Goal: Information Seeking & Learning: Compare options

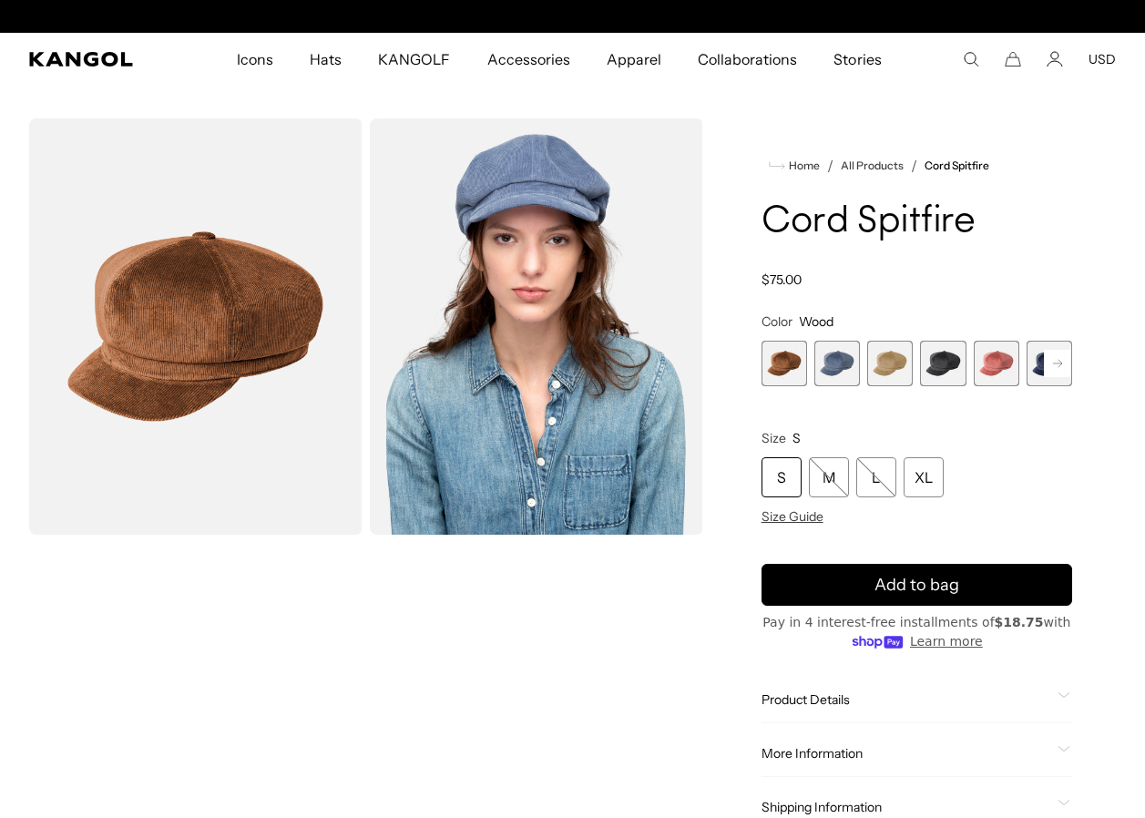
scroll to position [0, 375]
click at [821, 368] on span "2 of 9" at bounding box center [837, 364] width 46 height 46
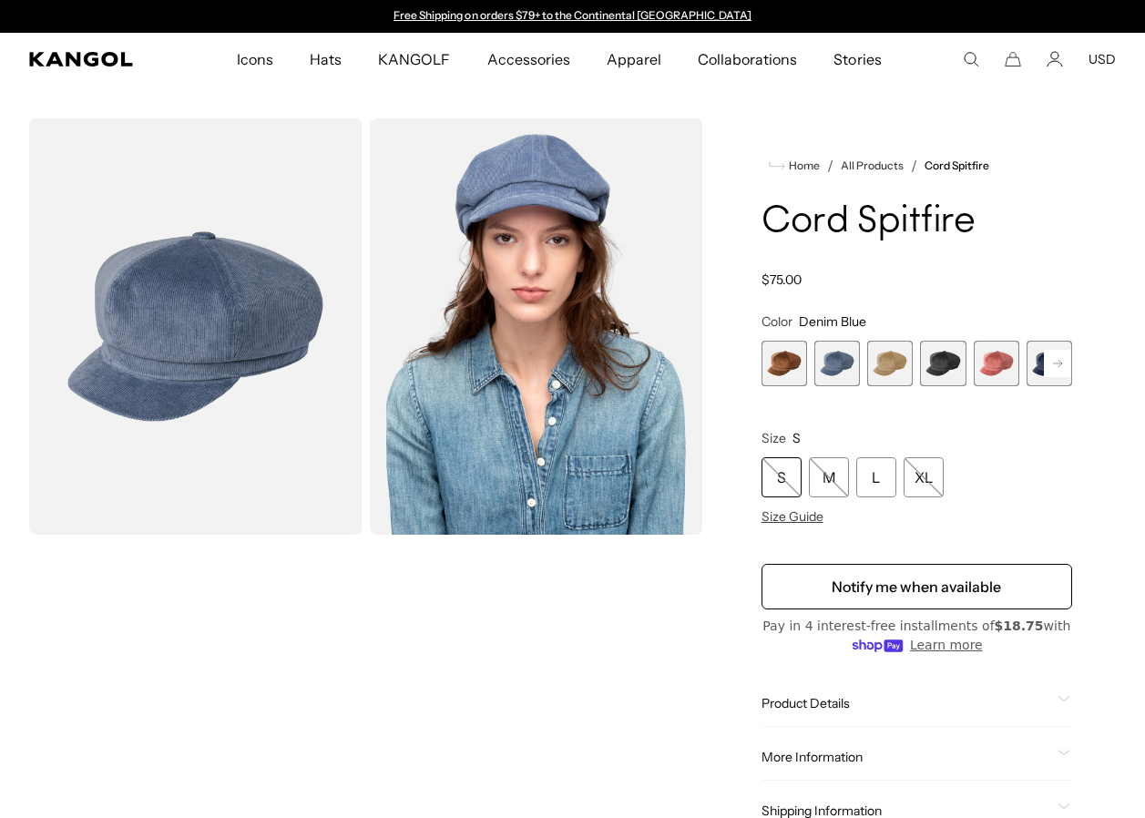
click at [889, 367] on span "3 of 9" at bounding box center [890, 364] width 46 height 46
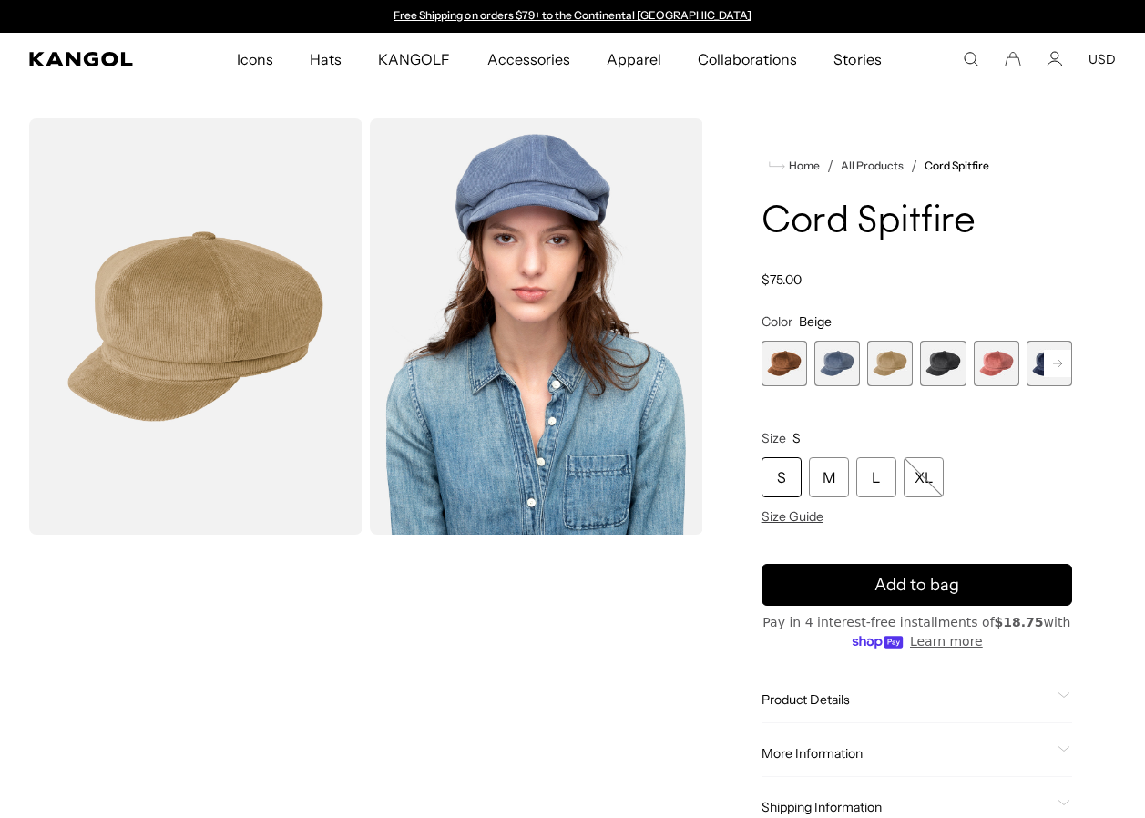
click at [835, 360] on span "2 of 9" at bounding box center [837, 364] width 46 height 46
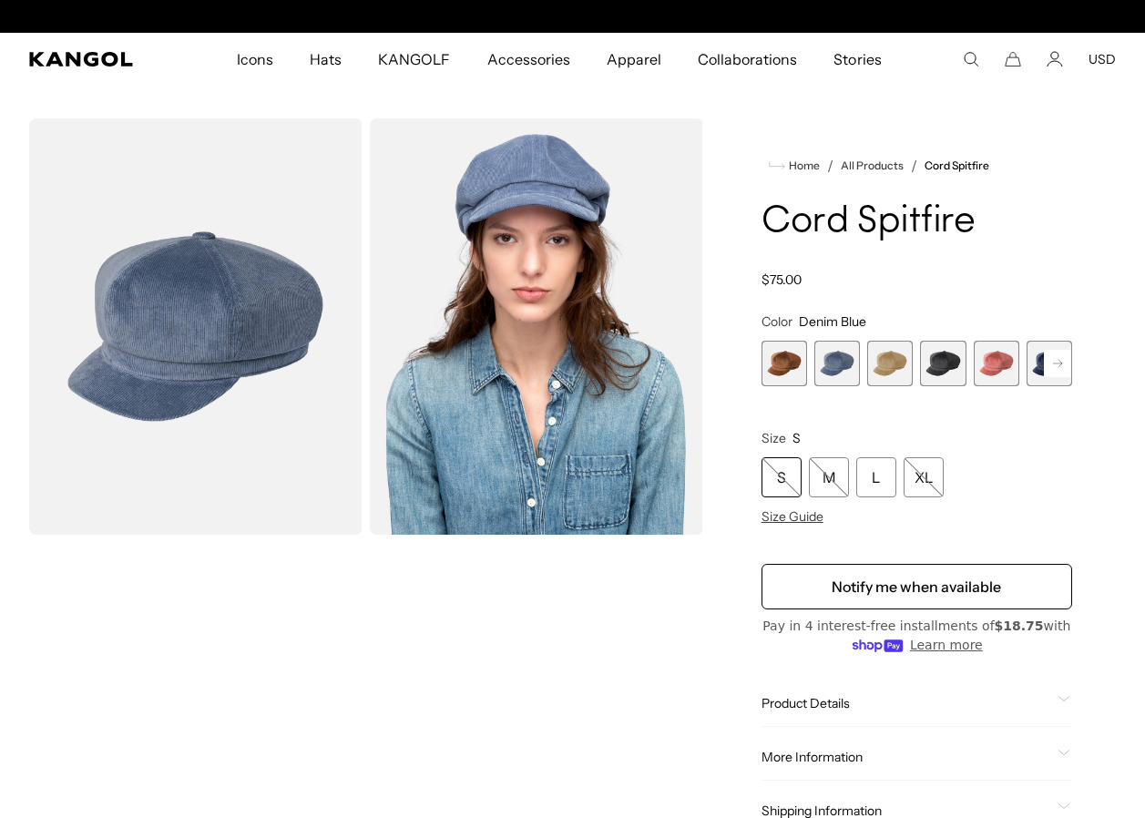
scroll to position [0, 375]
click at [785, 361] on span "1 of 9" at bounding box center [784, 364] width 46 height 46
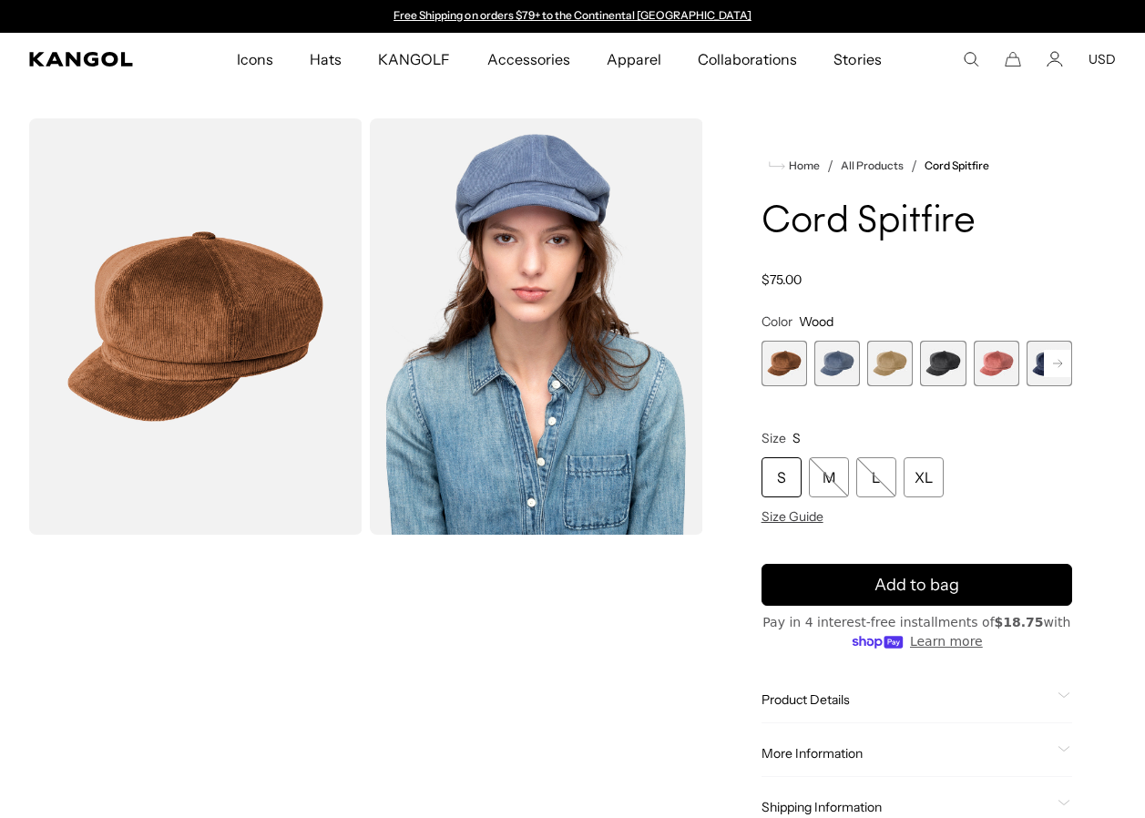
click at [883, 361] on span "3 of 9" at bounding box center [890, 364] width 46 height 46
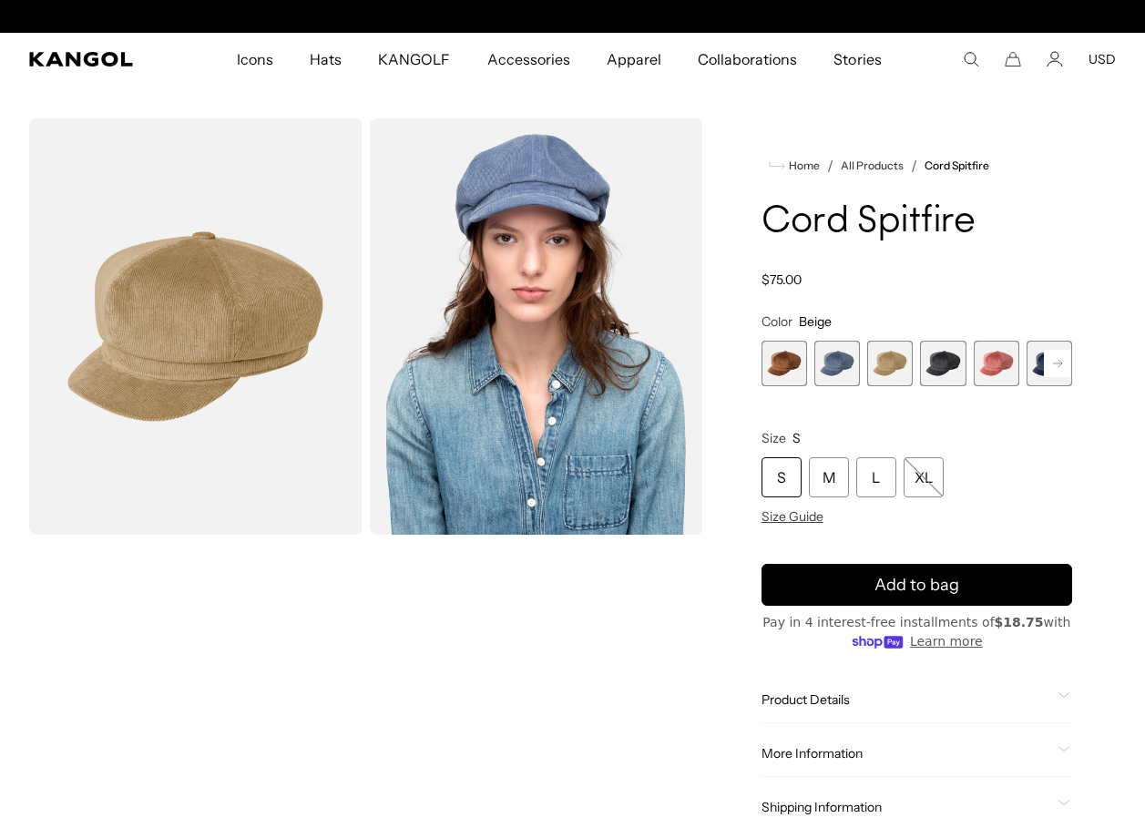
scroll to position [0, 375]
click at [936, 371] on span "4 of 9" at bounding box center [943, 364] width 46 height 46
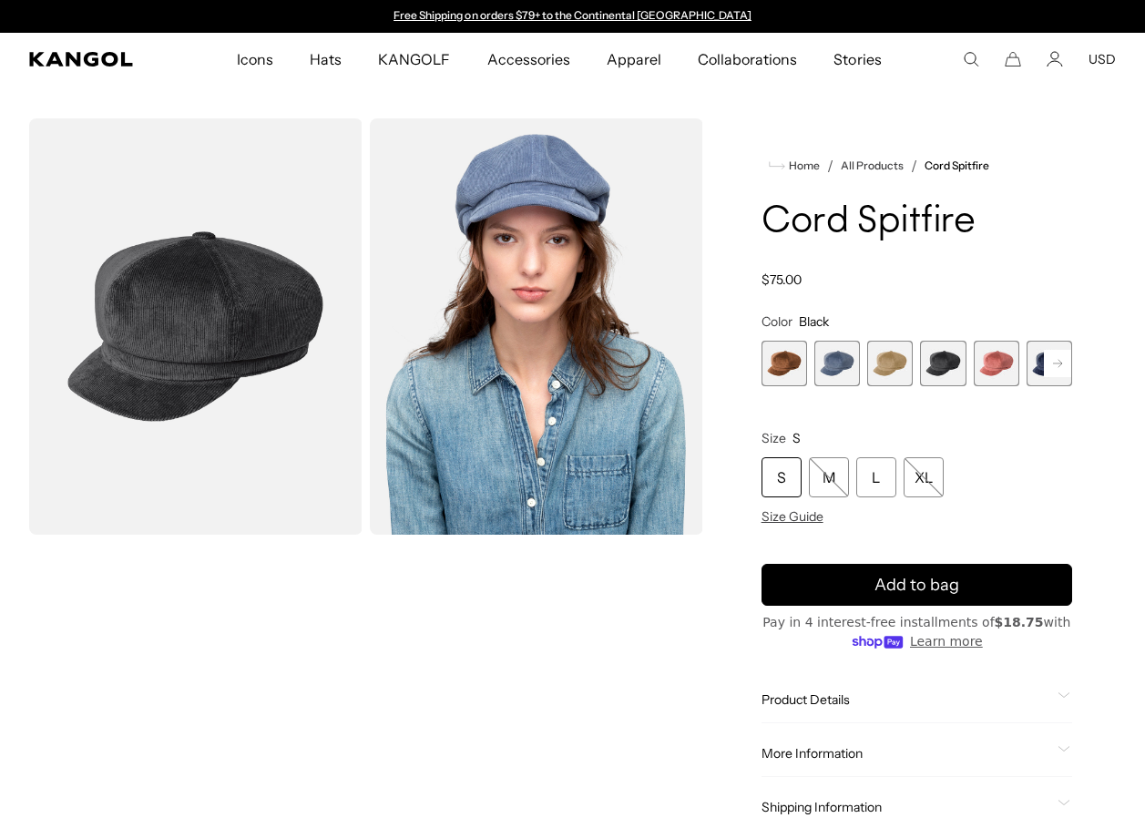
click at [995, 364] on span "5 of 9" at bounding box center [996, 364] width 46 height 46
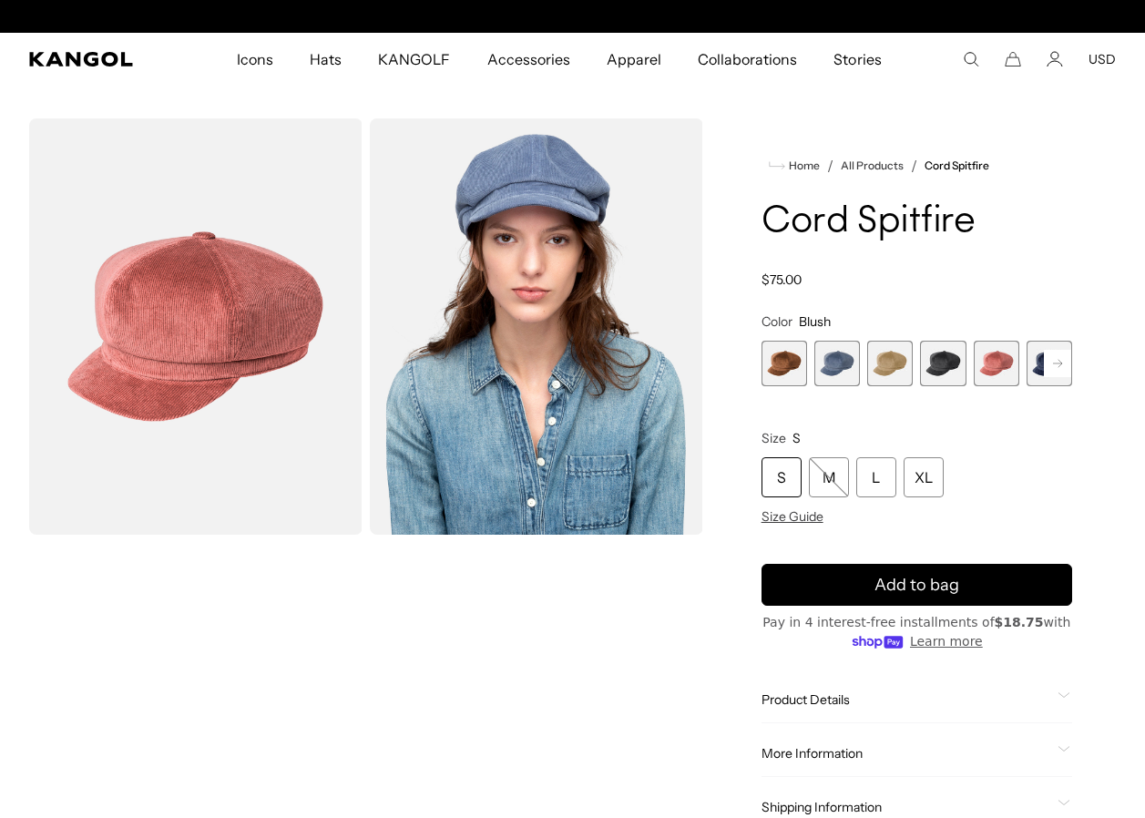
scroll to position [0, 375]
click at [1058, 360] on icon at bounding box center [1057, 363] width 9 height 7
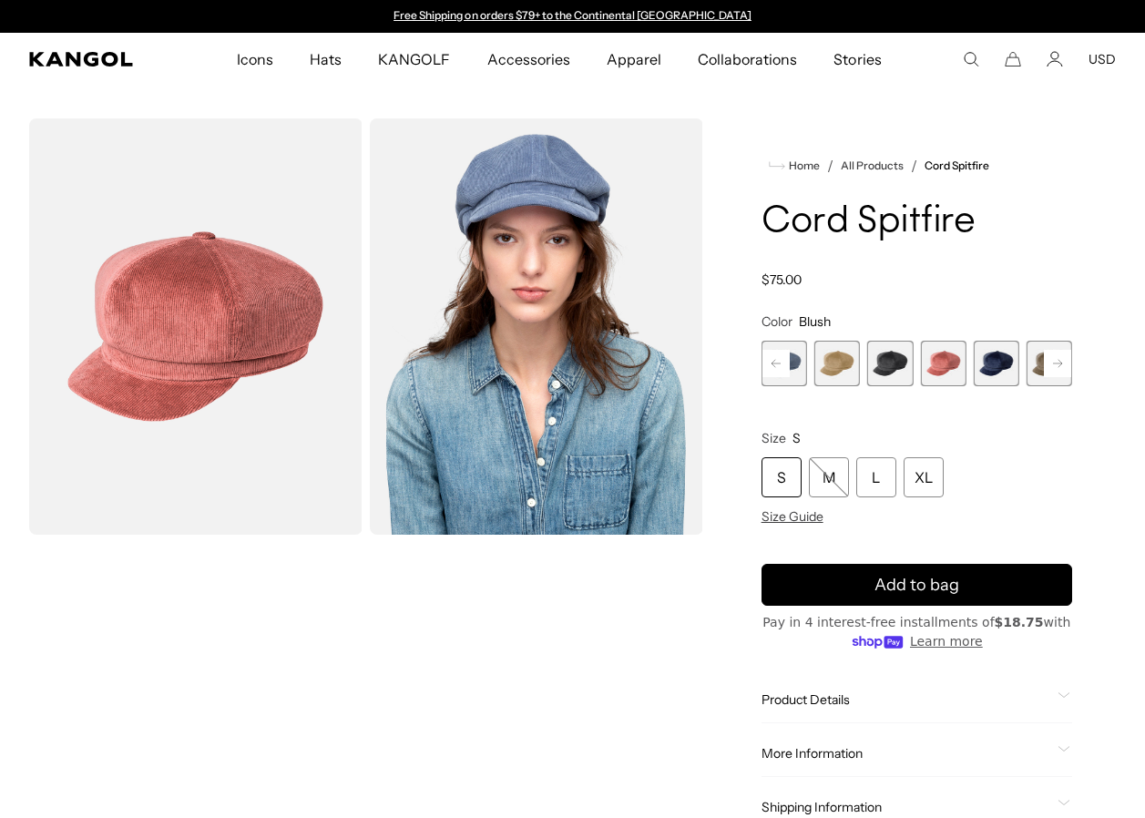
click at [992, 362] on span "6 of 9" at bounding box center [996, 364] width 46 height 46
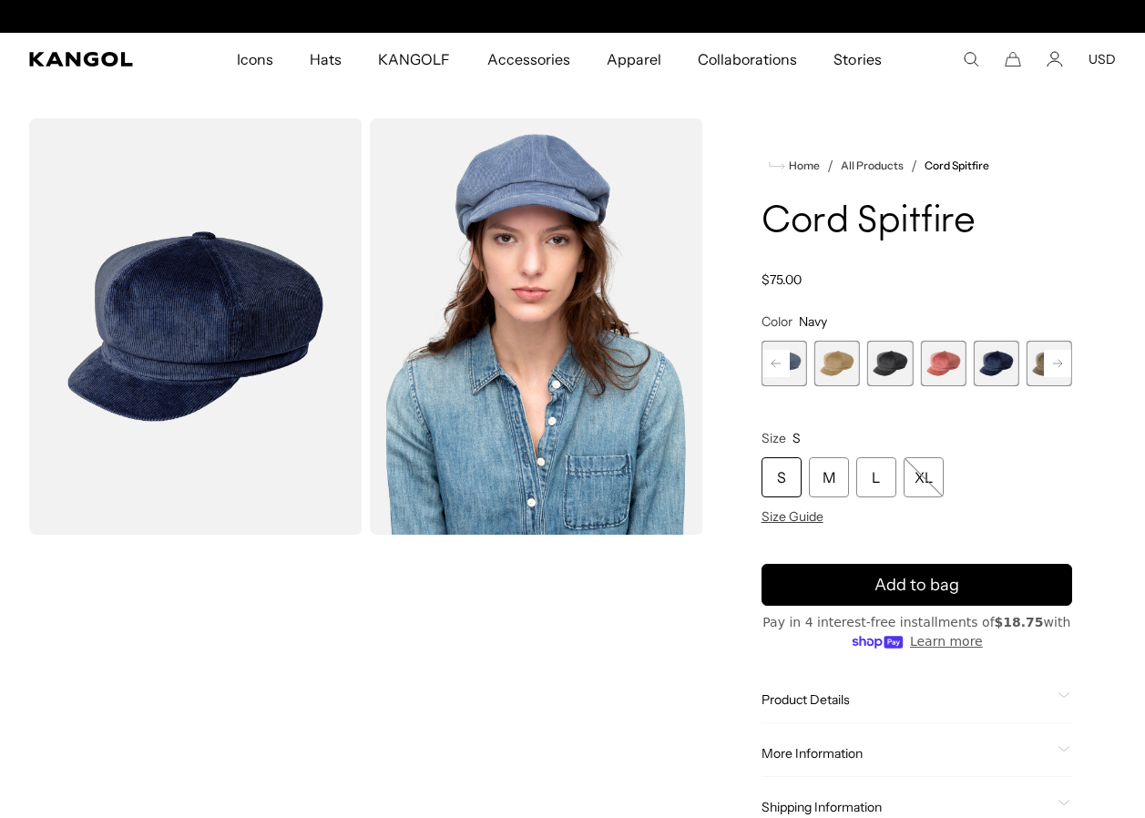
scroll to position [0, 375]
click at [1056, 360] on rect at bounding box center [1057, 363] width 27 height 27
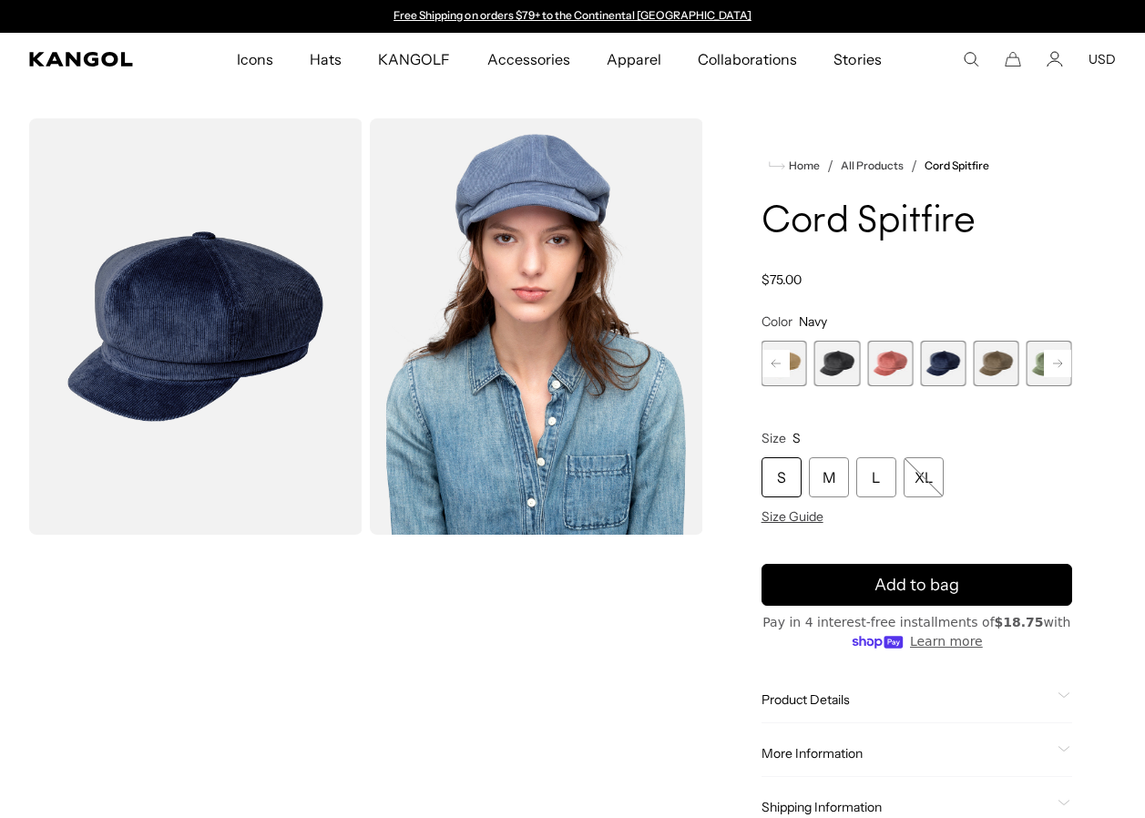
click at [990, 363] on span "7 of 9" at bounding box center [996, 364] width 46 height 46
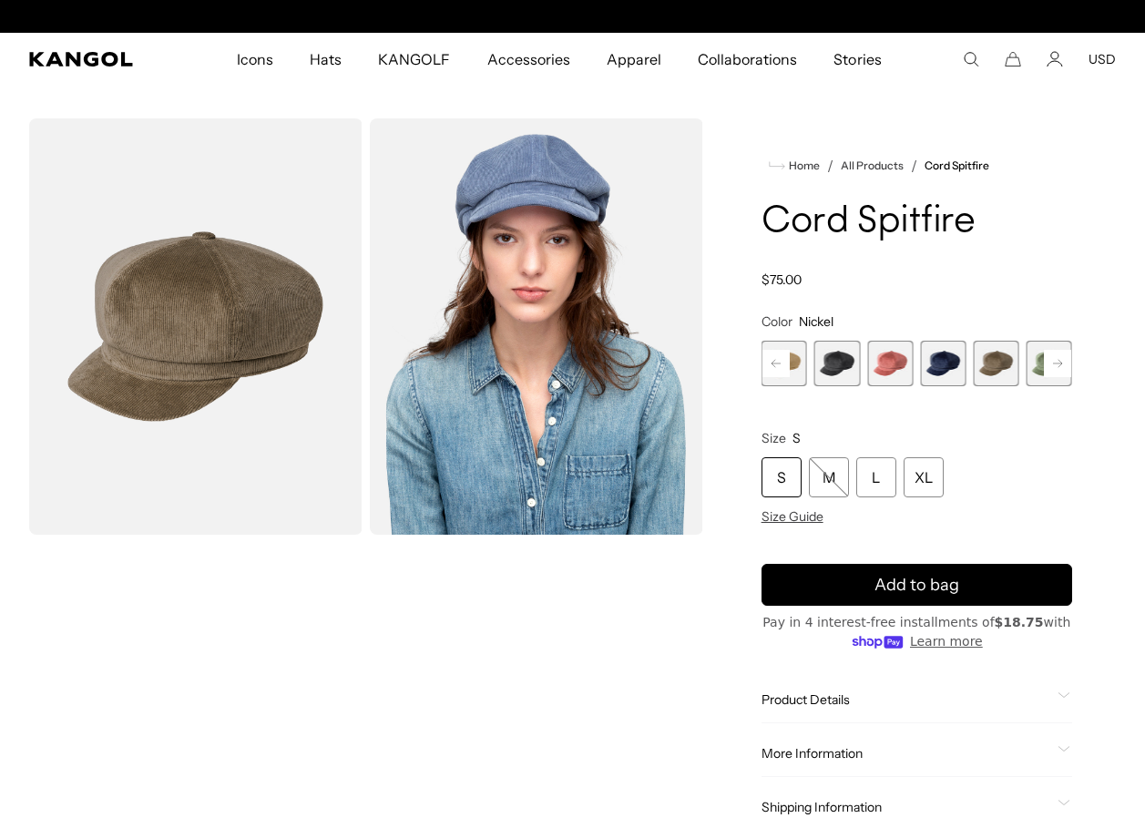
click at [1052, 361] on rect at bounding box center [1057, 363] width 27 height 27
click at [999, 362] on span "8 of 9" at bounding box center [996, 364] width 46 height 46
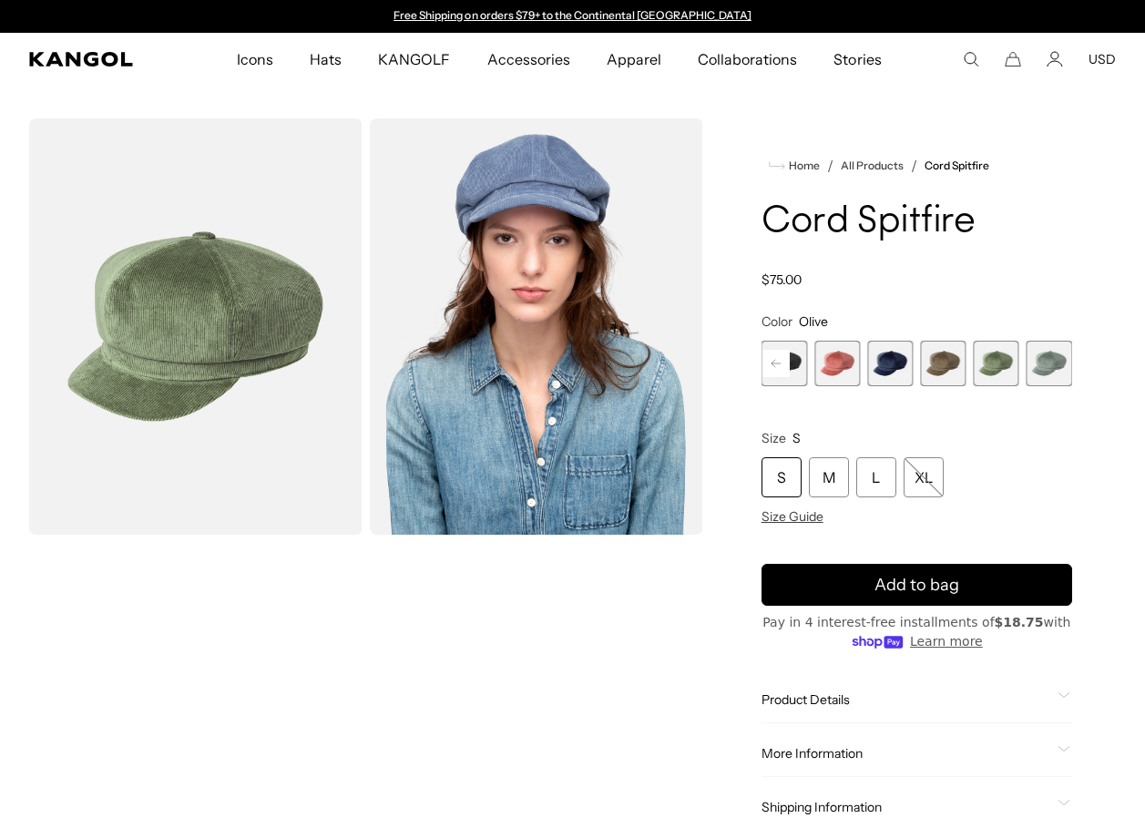
click at [1047, 362] on span "9 of 9" at bounding box center [1049, 364] width 46 height 46
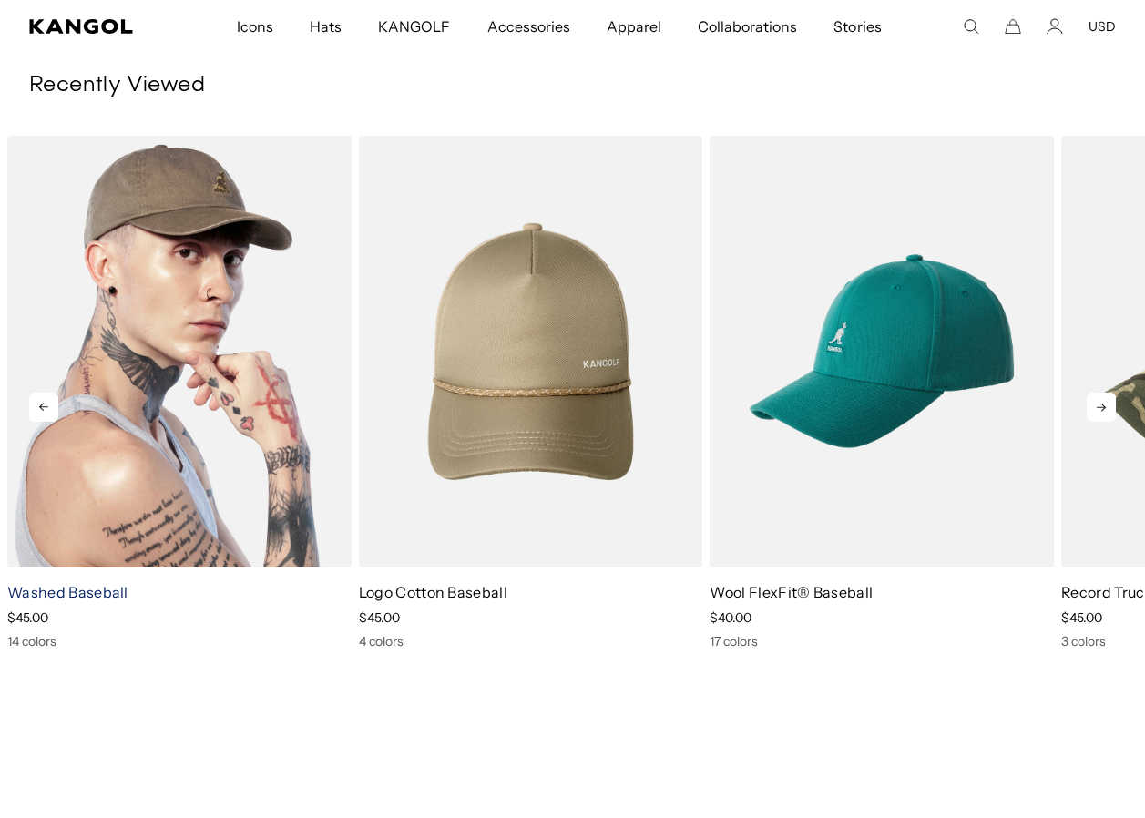
click at [60, 591] on link "Washed Baseball" at bounding box center [67, 592] width 121 height 18
